Goal: Obtain resource: Download file/media

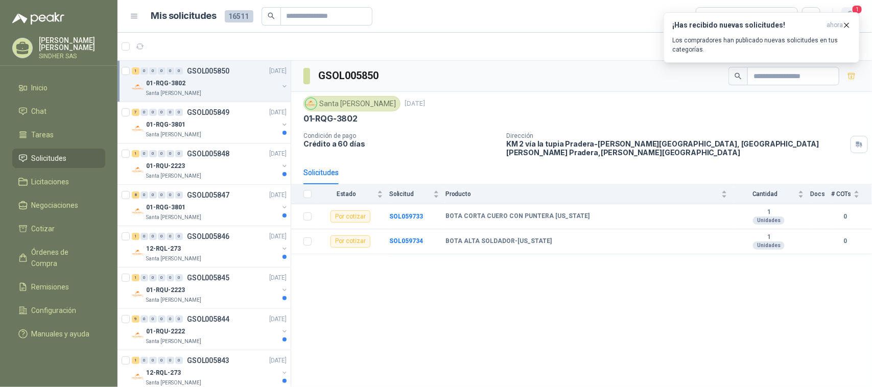
click at [855, 6] on span "1" at bounding box center [856, 10] width 11 height 10
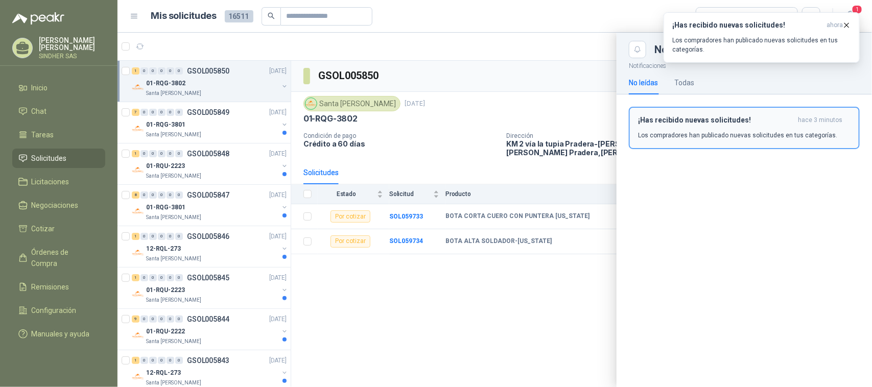
click at [711, 133] on p "Los compradores han publicado nuevas solicitudes en tus categorías." at bounding box center [737, 135] width 199 height 9
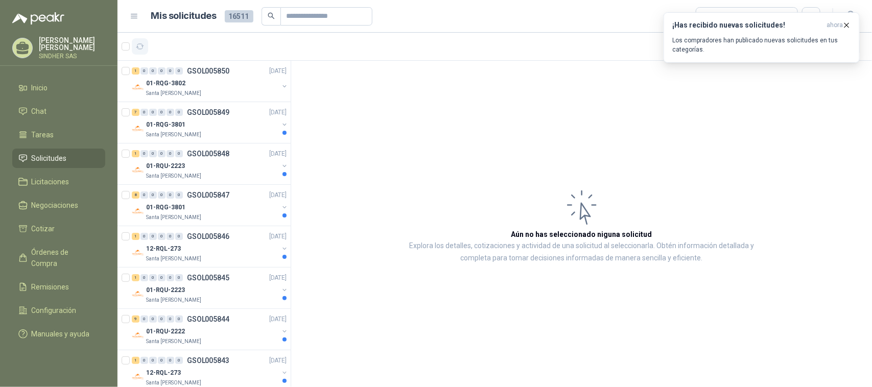
click at [144, 45] on icon "button" at bounding box center [140, 46] width 8 height 5
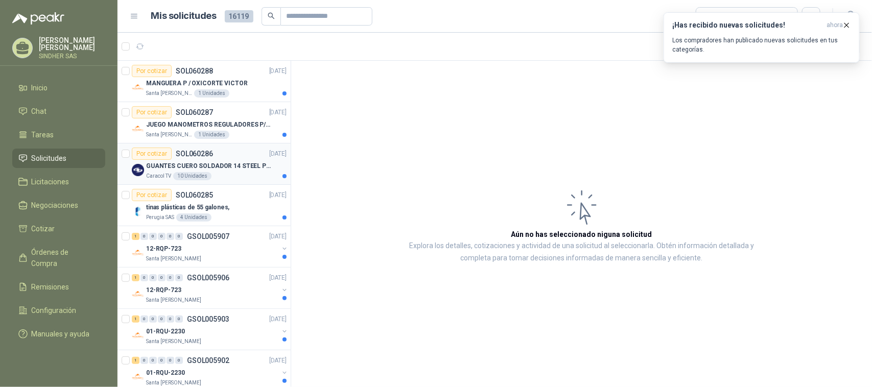
click at [233, 169] on p "GUANTES CUERO SOLDADOR 14 STEEL PRO SAFE(ADJUNTO FICHA TECNIC)" at bounding box center [209, 166] width 127 height 10
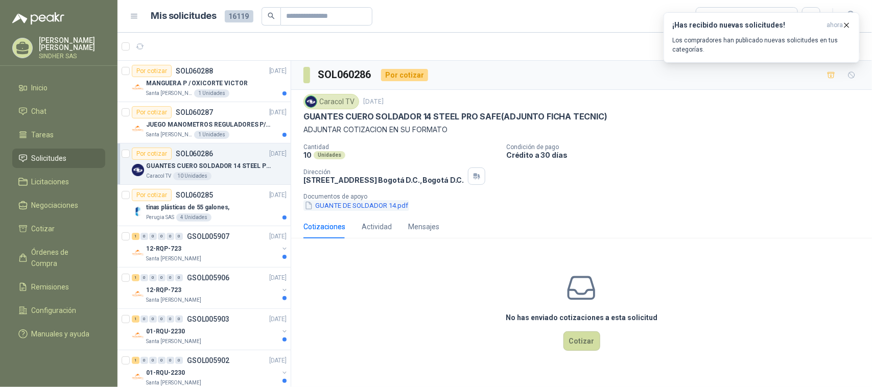
click at [367, 205] on button "GUANTE DE SOLDADOR 14.pdf" at bounding box center [356, 205] width 106 height 11
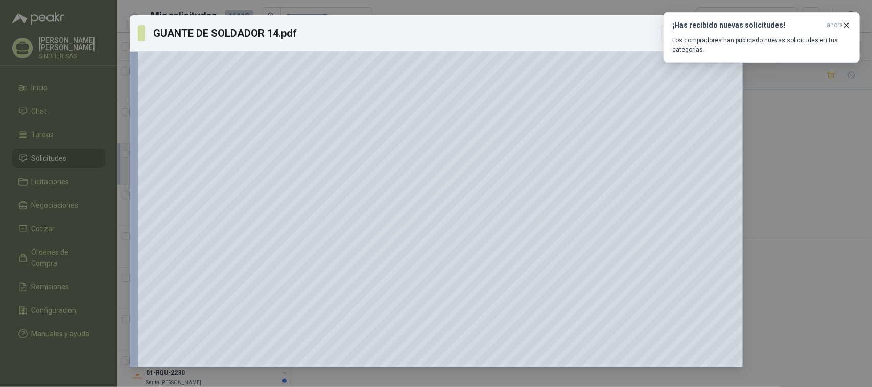
scroll to position [177, 0]
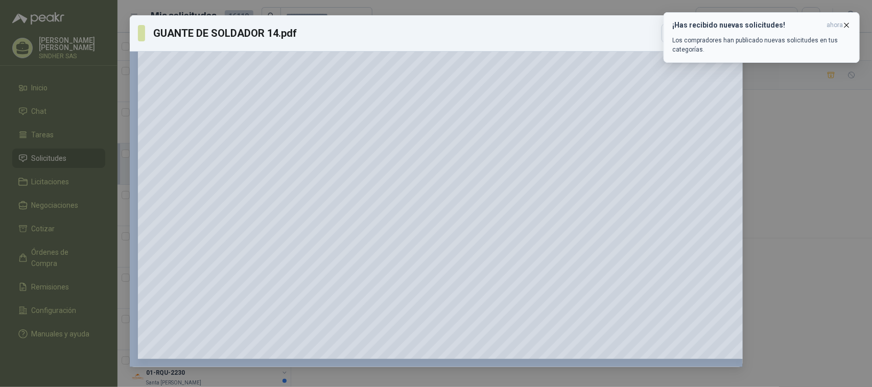
click at [847, 23] on icon "button" at bounding box center [846, 25] width 9 height 9
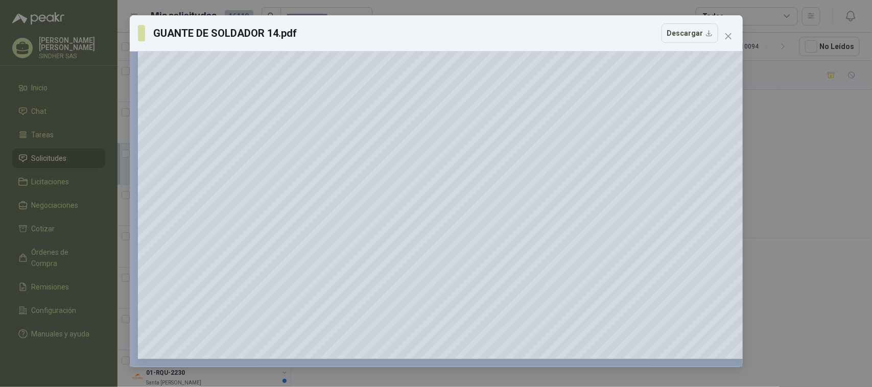
scroll to position [113, 0]
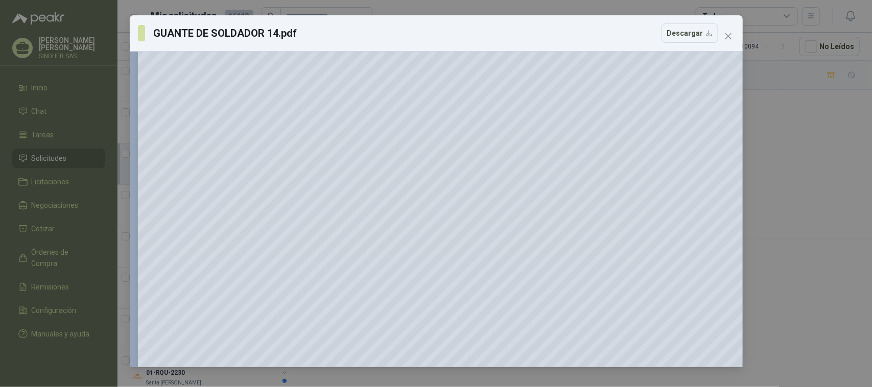
drag, startPoint x: 794, startPoint y: 276, endPoint x: 472, endPoint y: 368, distance: 334.8
click at [749, 294] on div "GUANTE DE SOLDADOR 14.pdf Descargar 150 %" at bounding box center [436, 193] width 872 height 387
